Goal: Information Seeking & Learning: Learn about a topic

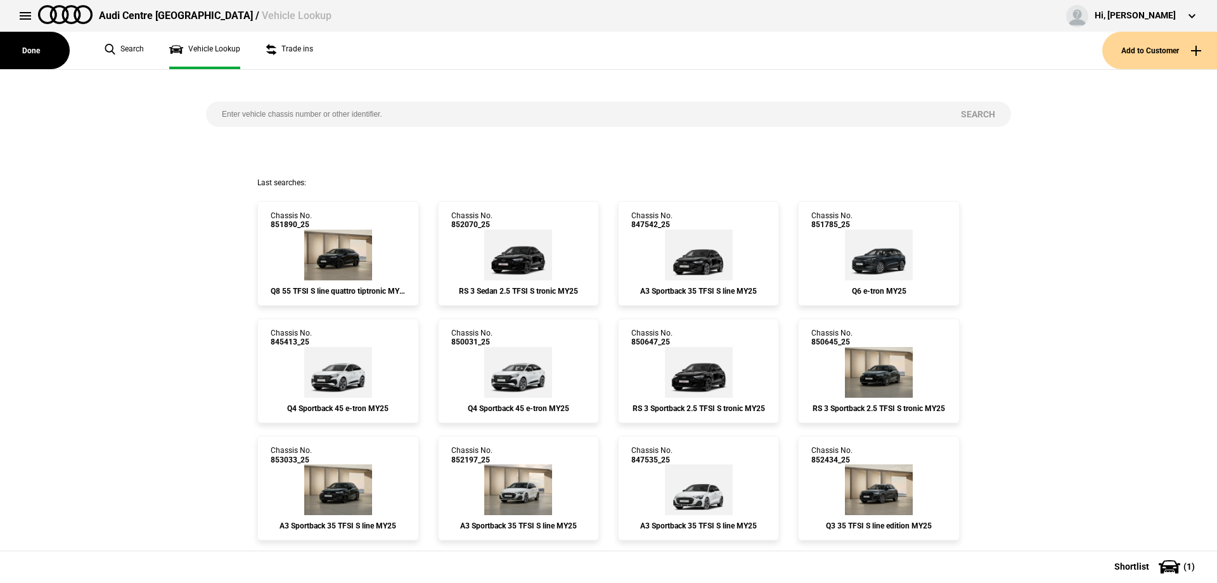
click at [293, 115] on input "search" at bounding box center [575, 113] width 739 height 25
paste input "848054"
type input "848054"
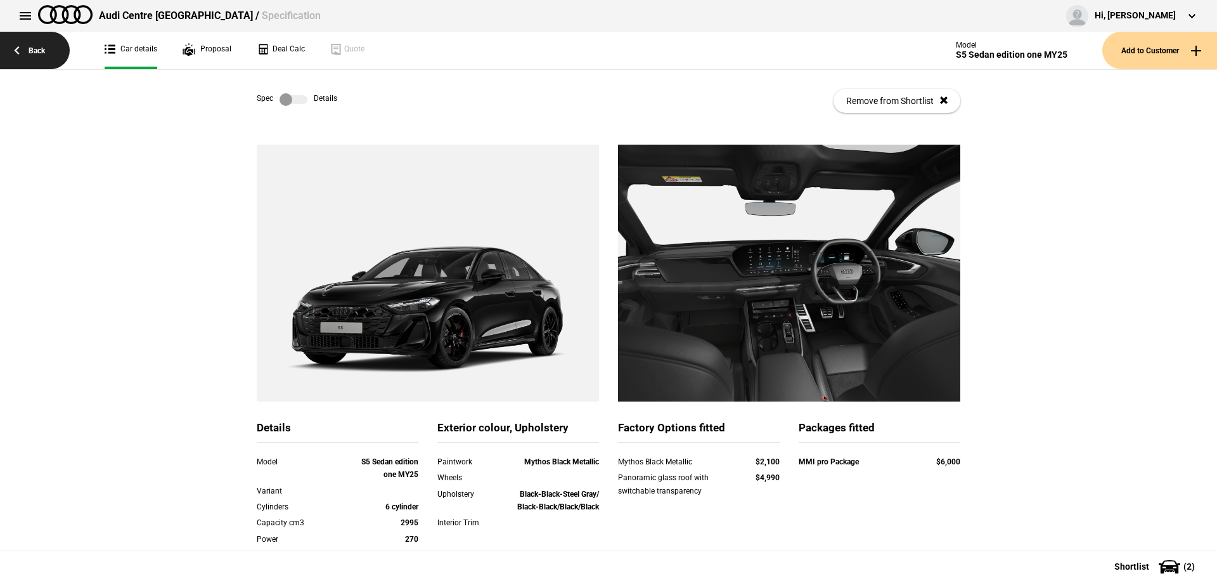
click at [6, 55] on link "Back" at bounding box center [35, 50] width 70 height 37
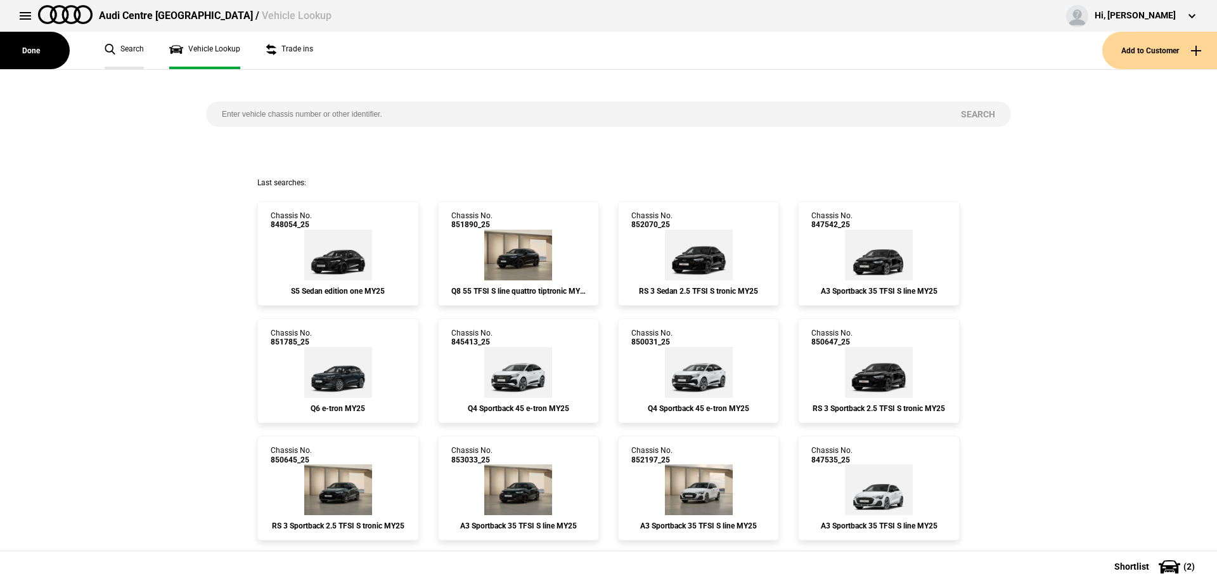
click at [138, 60] on link "Search" at bounding box center [124, 50] width 39 height 37
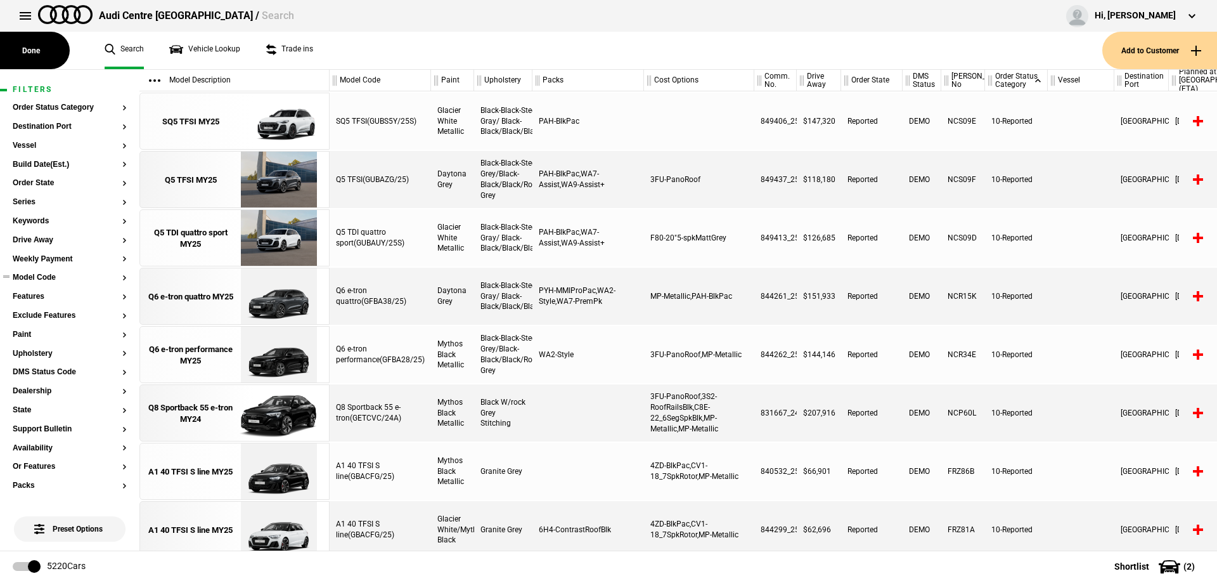
click at [47, 277] on button "Model Code" at bounding box center [70, 277] width 114 height 9
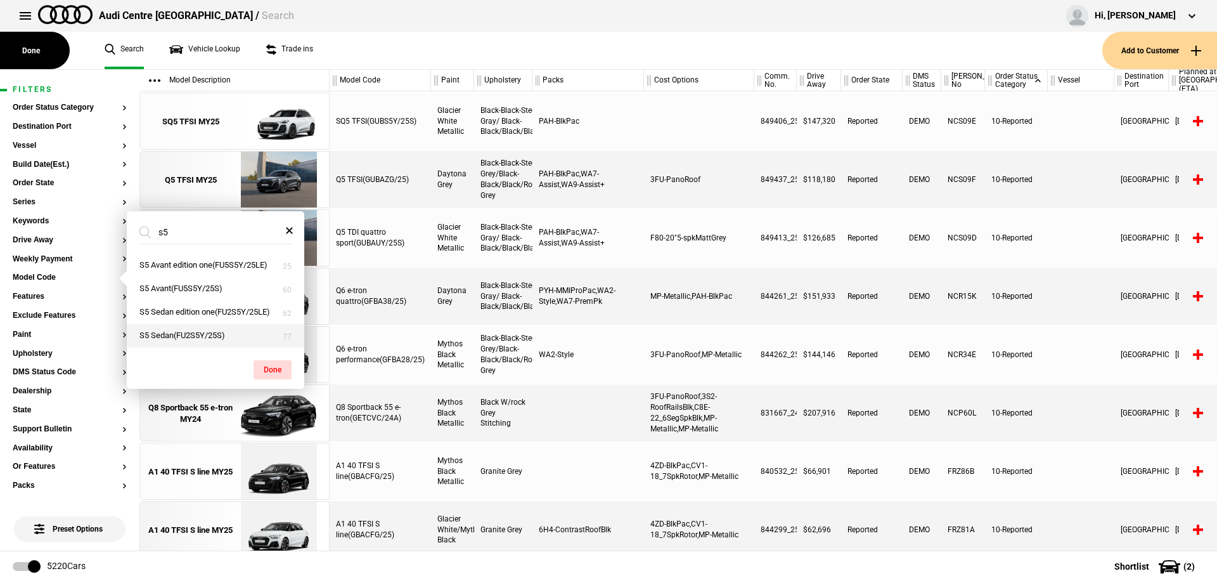
type input "s5"
click at [163, 340] on button "S5 Sedan(FU2S5Y/25S)" at bounding box center [215, 335] width 177 height 23
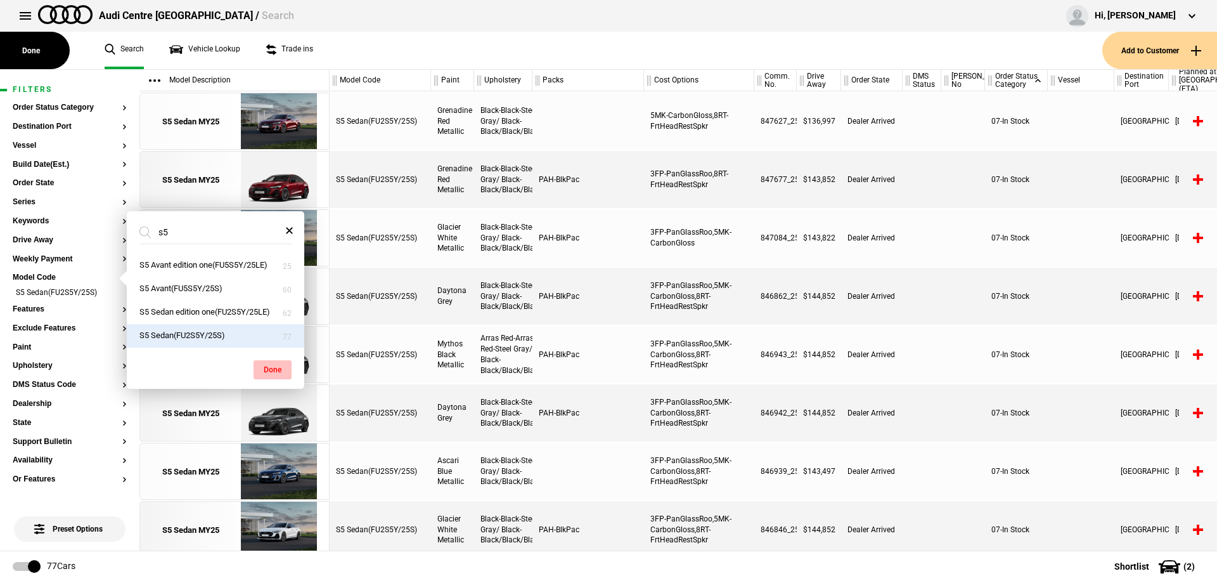
click at [279, 373] on button "Done" at bounding box center [273, 369] width 38 height 19
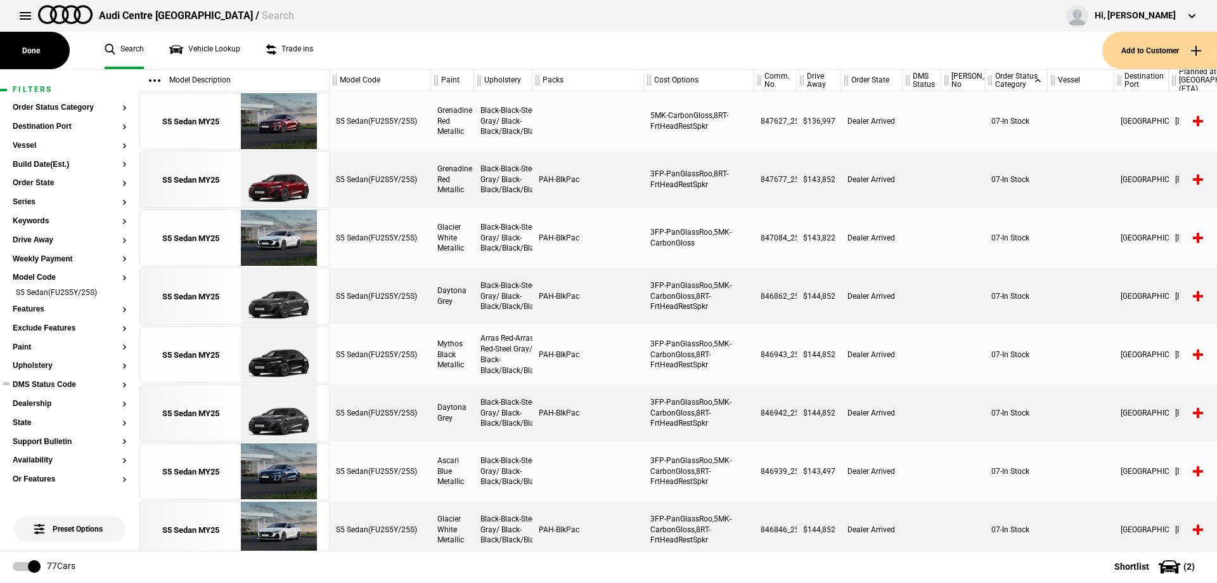
click at [21, 397] on ul at bounding box center [70, 396] width 114 height 5
click at [25, 404] on button "Dealership" at bounding box center [70, 403] width 114 height 9
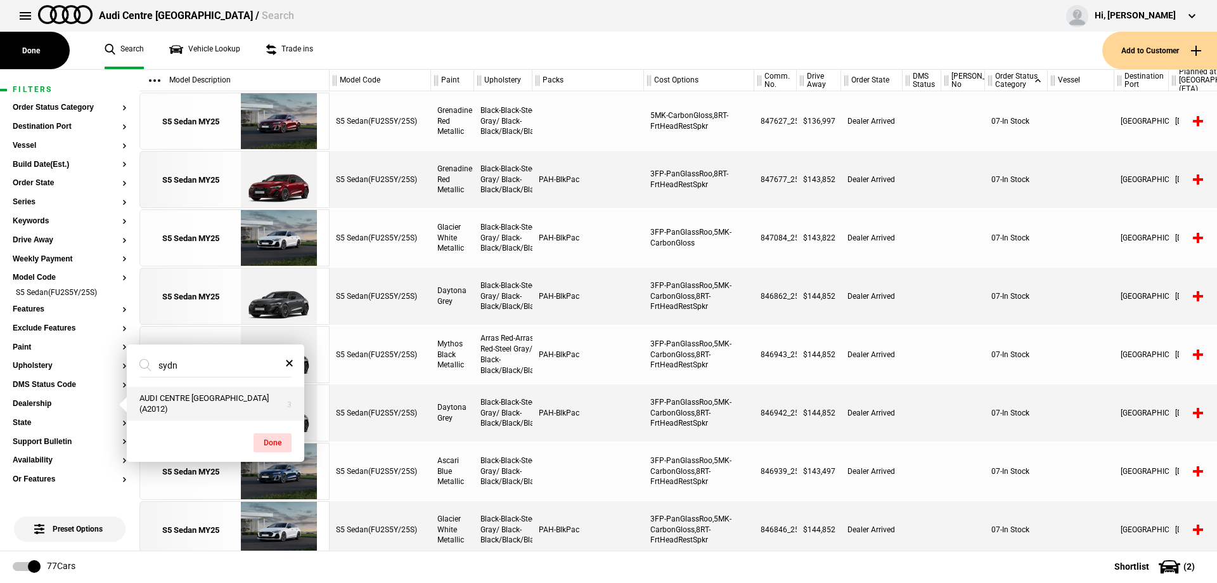
type input "sydn"
click at [165, 408] on button "AUDI CENTRE SYDNEY (A2012)" at bounding box center [215, 404] width 177 height 34
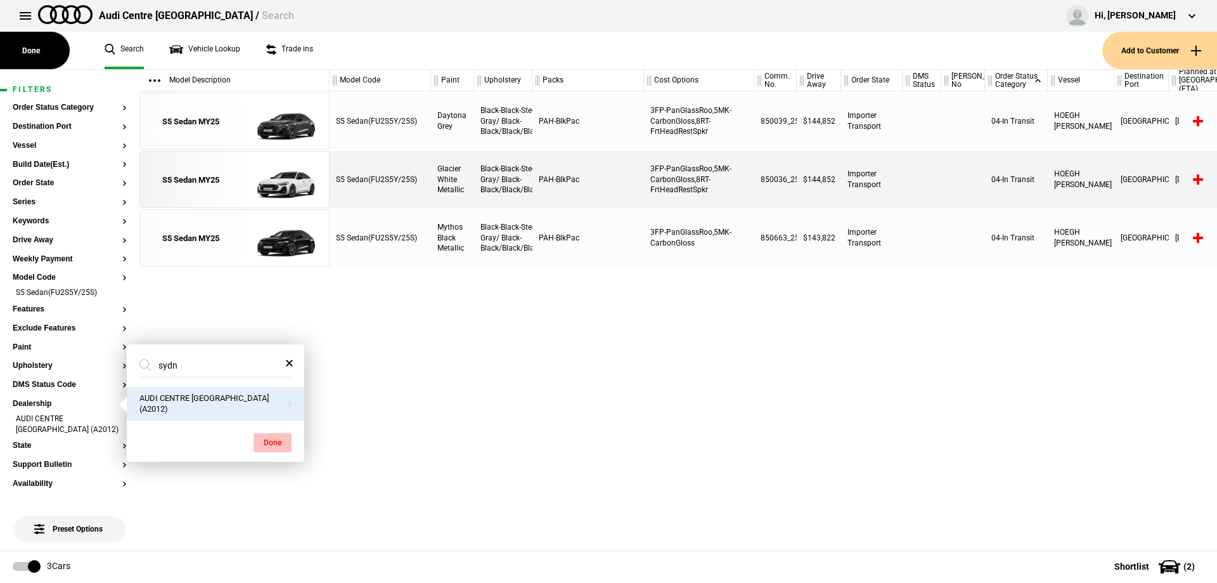
click at [262, 446] on button "Done" at bounding box center [273, 442] width 38 height 19
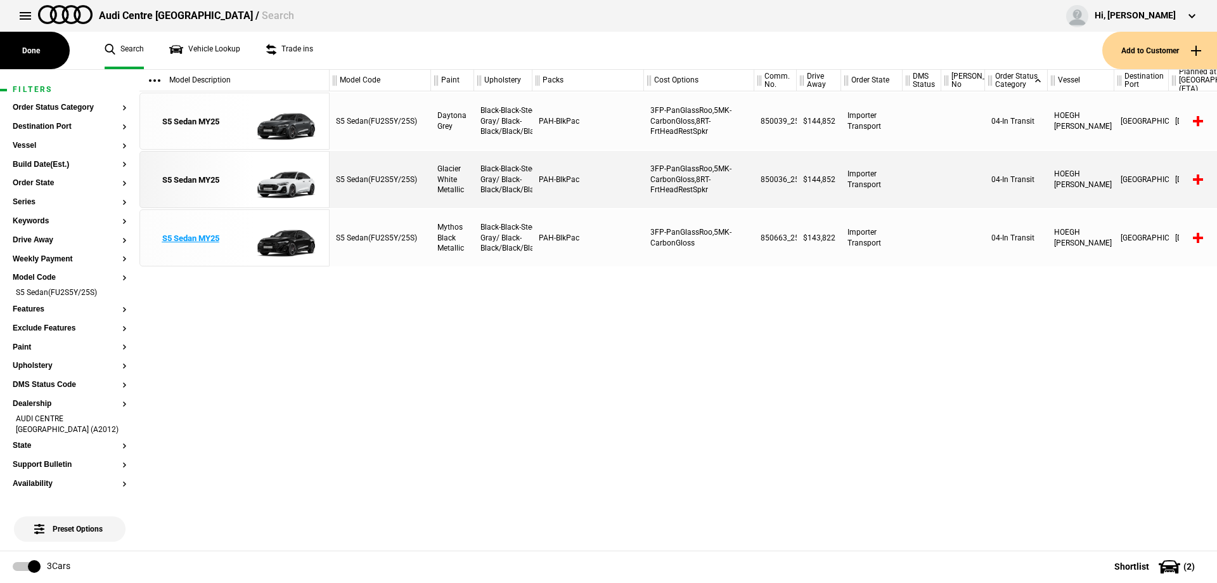
click at [234, 245] on link "S5 Sedan MY25" at bounding box center [190, 238] width 88 height 57
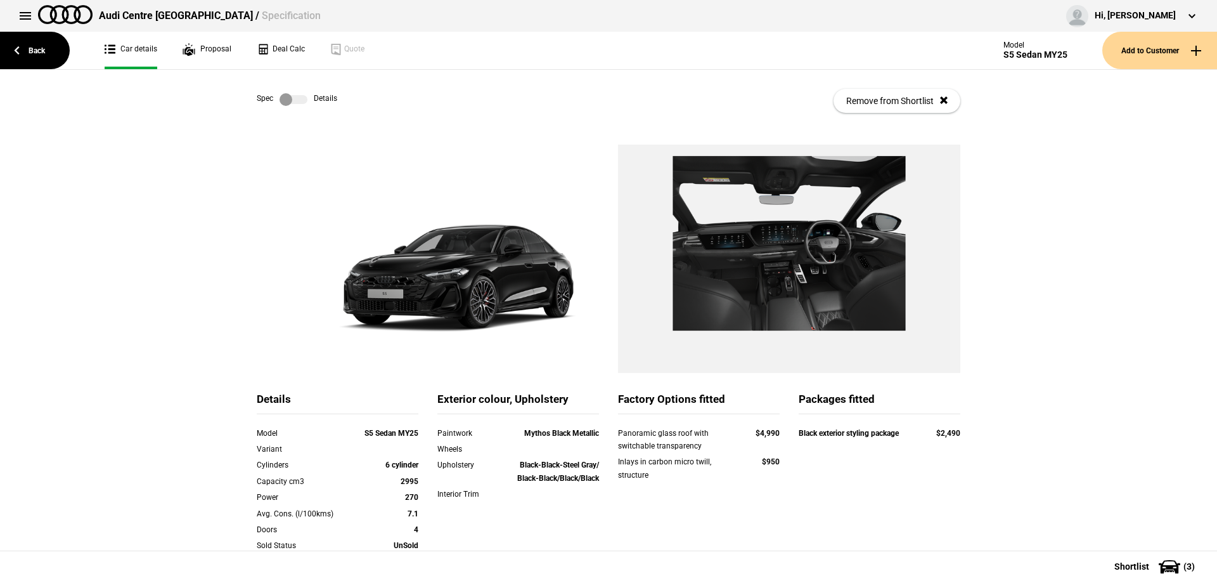
click at [300, 98] on label at bounding box center [294, 99] width 28 height 13
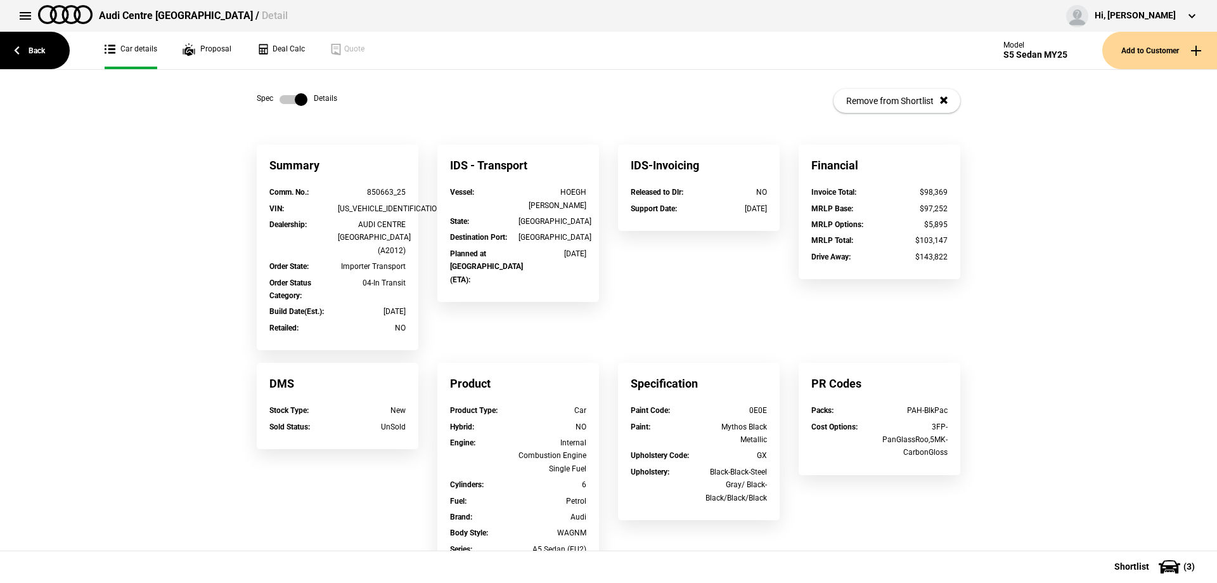
click at [289, 99] on label at bounding box center [294, 99] width 28 height 13
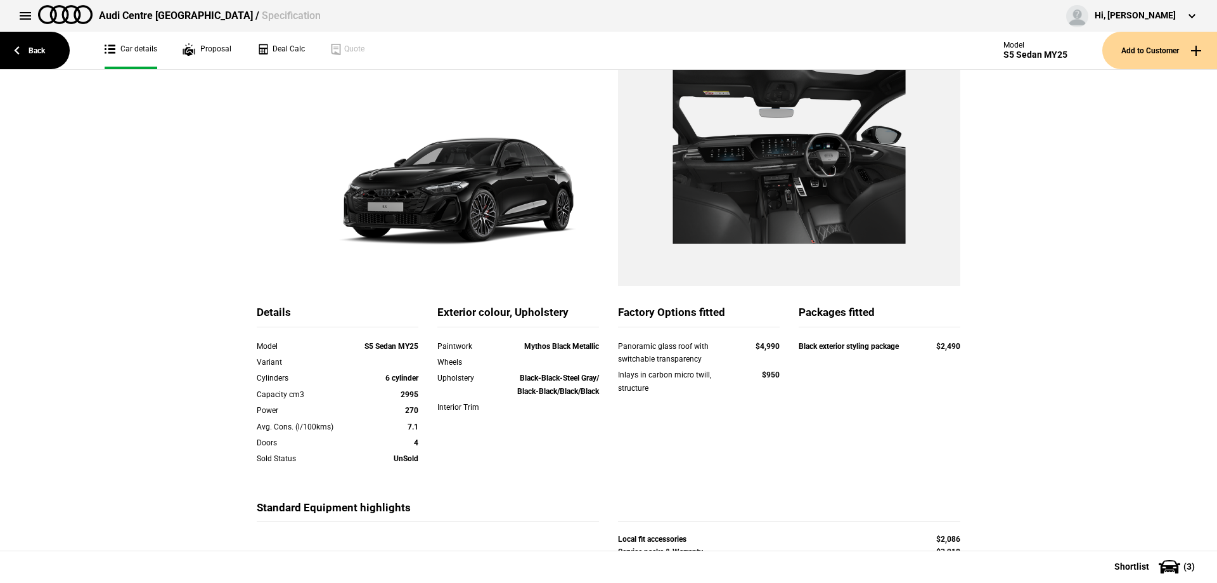
scroll to position [63, 0]
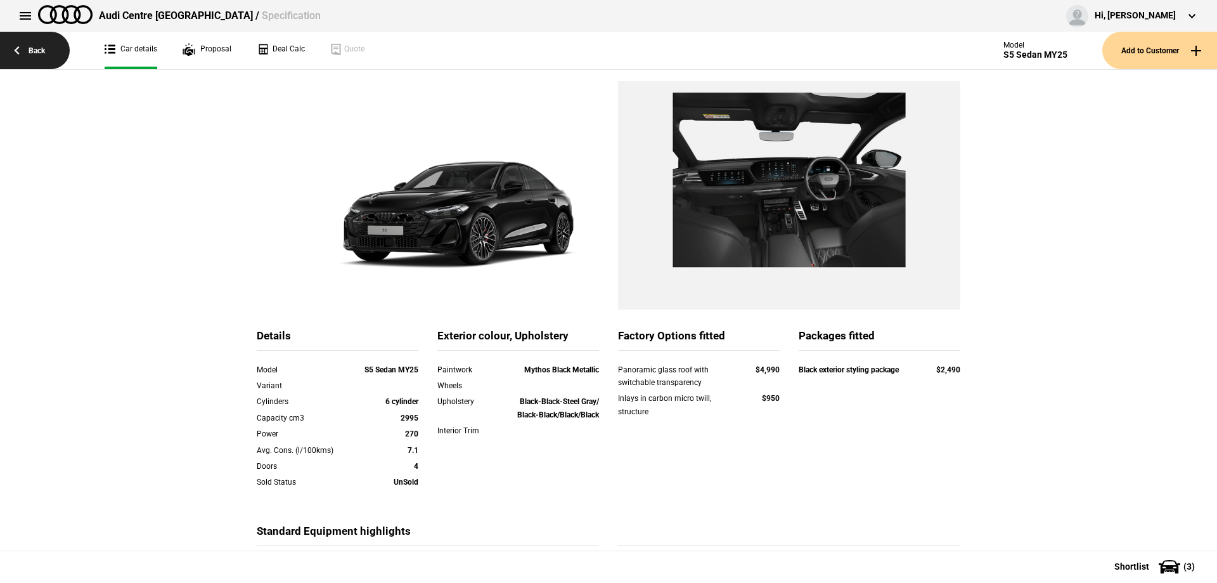
click at [25, 49] on link "Back" at bounding box center [35, 50] width 70 height 37
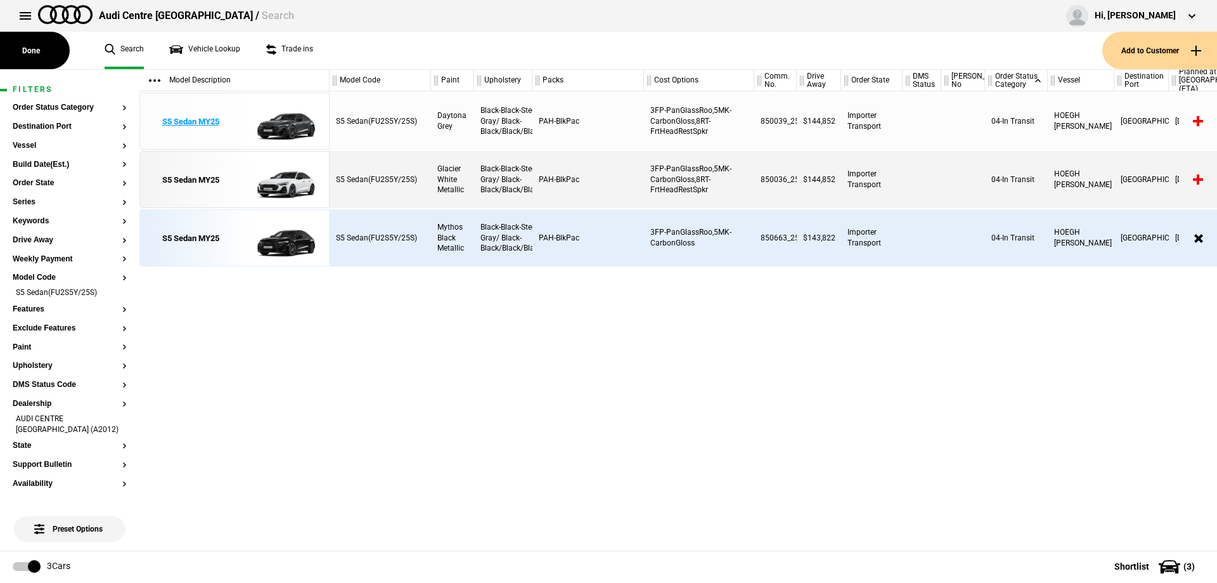
click at [197, 117] on div "S5 Sedan MY25" at bounding box center [190, 121] width 57 height 11
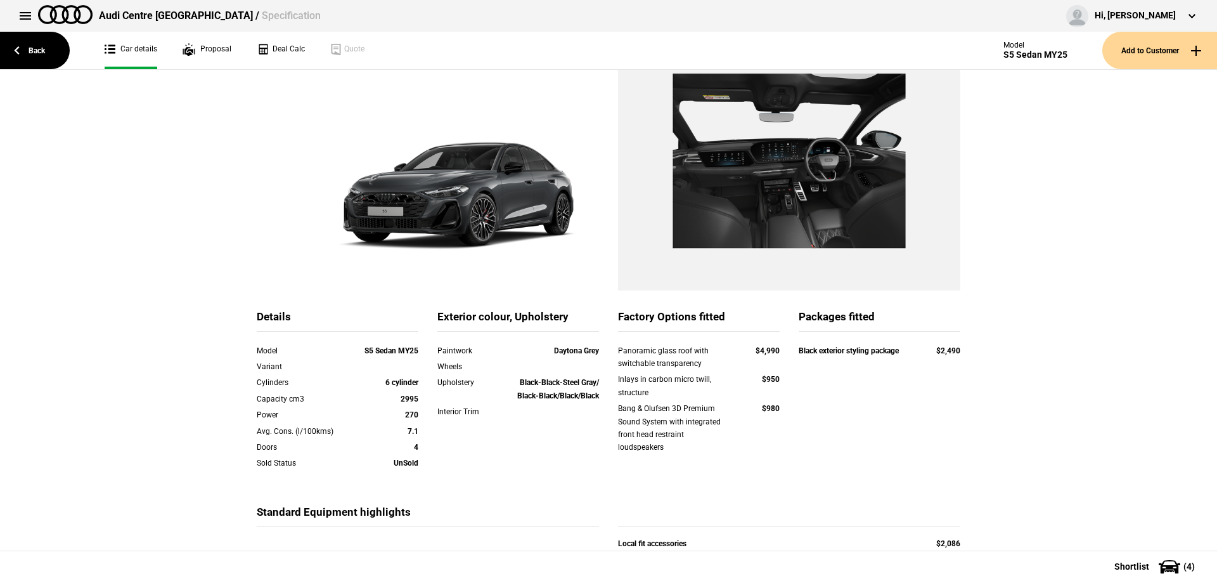
scroll to position [202, 0]
